Goal: Use online tool/utility: Use online tool/utility

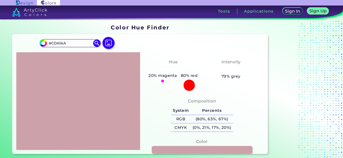
scroll to position [23, 0]
click at [113, 45] on label at bounding box center [108, 47] width 16 height 4
click at [0, 0] on input "file" at bounding box center [0, 0] width 0 height 0
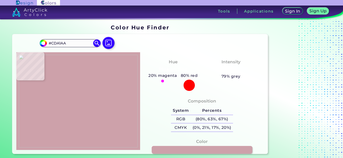
type input "#f9ad73"
type input "#F9AD73"
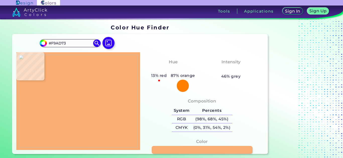
type input "#c5be7a"
type input "#C5BE7A"
type input "#846a43"
type input "#846A43"
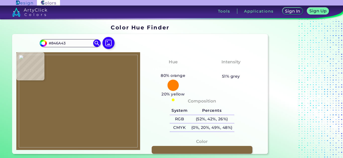
type input "#ff9a74"
type input "#FF9A74"
type input "#8d7b6d"
type input "#8D7B6D"
type input "#fafaf7"
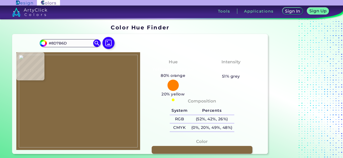
type input "#FAFAF7"
type input "#93662b"
type input "#93662B"
type input "#be5e46"
type input "#BE5E46"
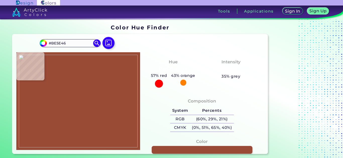
type input "#994b36"
type input "#994B36"
type input "#9d523d"
type input "#9D523D"
type input "#be5f46"
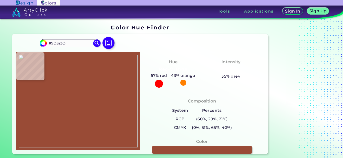
type input "#BE5F46"
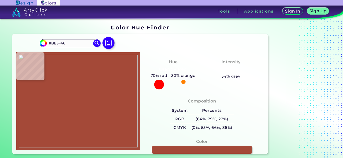
type input "#a44938"
type input "#A44938"
type input "#c36c57"
type input "#C36C57"
type input "#cb6f5b"
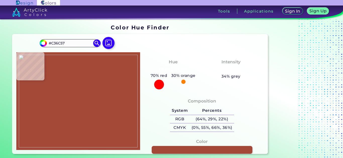
type input "#CB6F5B"
type input "#c96c5d"
type input "#C96C5D"
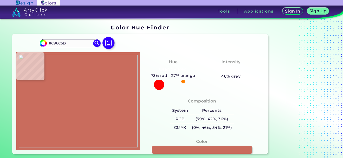
type input "#ff9d7a"
type input "#FF9D7A"
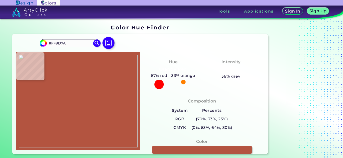
type input "#b35440"
type input "#B35440"
type input "#be5f46"
type input "#BE5F46"
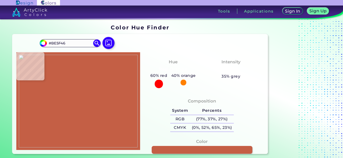
type input "#c45f45"
type input "#C45F45"
type input "#c36044"
type input "#C36044"
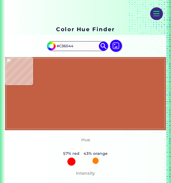
scroll to position [65, 0]
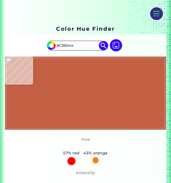
type input "#bb6757"
type input "#BB6757"
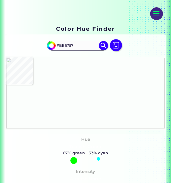
type input "#fbfefc"
type input "#FBFEFC"
type input "#f6fbf7"
type input "#F6FBF7"
type input "#f5f6ef"
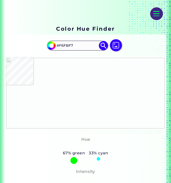
type input "#F5F6EF"
type input "#f0e9e2"
type input "#F0E9E2"
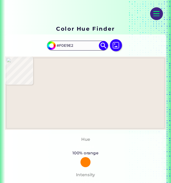
type input "#f1efe7"
type input "#F1EFE7"
type input "#f3fcf7"
type input "#F3FCF7"
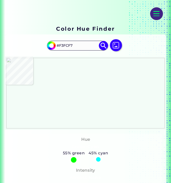
type input "#f4f6eb"
type input "#F4F6EB"
type input "#7a4e3c"
type input "#7A4E3C"
type input "#c97b6a"
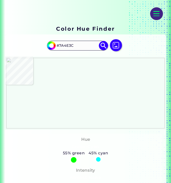
type input "#C97B6A"
type input "#cd7764"
type input "#CD7764"
type input "#cb7766"
type input "#CB7766"
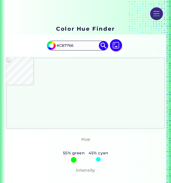
type input "#c97162"
type input "#C97162"
type input "#bb6355"
type input "#BB6355"
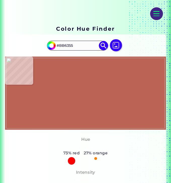
type input "#bc6456"
type input "#BC6456"
type input "#be6556"
type input "#BE6556"
type input "#be6555"
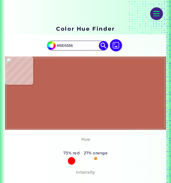
type input "#BE6555"
type input "#c06759"
type input "#C06759"
type input "#c2685d"
type input "#C2685D"
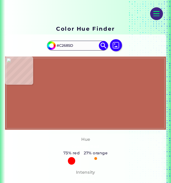
type input "#bf655c"
type input "#BF655C"
type input "#c3675c"
type input "#C3675C"
type input "#c2675a"
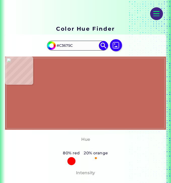
type input "#C2675A"
type input "#c06658"
type input "#C06658"
type input "#bd6657"
type input "#BD6657"
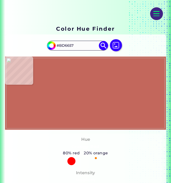
type input "#bc6656"
type input "#BC6656"
type input "#bd6455"
type input "#BD6455"
type input "#bd6355"
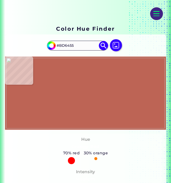
type input "#BD6355"
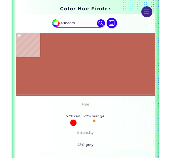
scroll to position [89, 0]
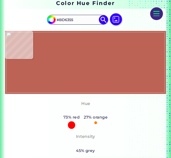
type input "#d07a66"
type input "#D07A66"
type input "#ffb798"
type input "#FFB798"
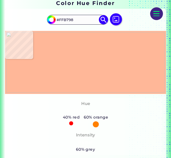
type input "#ffba9c"
type input "#FFBA9C"
type input "#ffbda2"
type input "#FFBDA2"
type input "#bc6854"
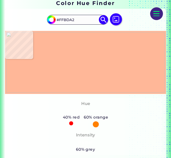
type input "#BC6854"
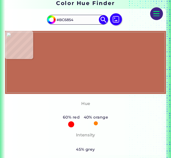
type input "#bb6857"
type input "#BB6857"
type input "#c56458"
type input "#C56458"
type input "#c56559"
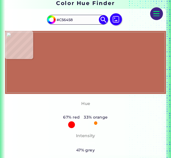
type input "#C56559"
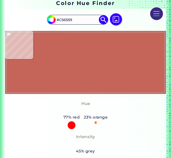
type input "#fefefe"
type input "#FEFEFE"
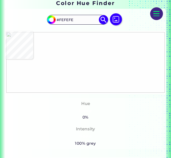
type input "#ca7666"
type input "#CA7666"
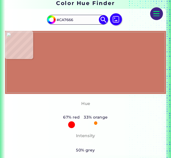
type input "#ca7767"
type input "#CA7767"
type input "#ca7868"
type input "#CA7868"
